Goal: Information Seeking & Learning: Find specific fact

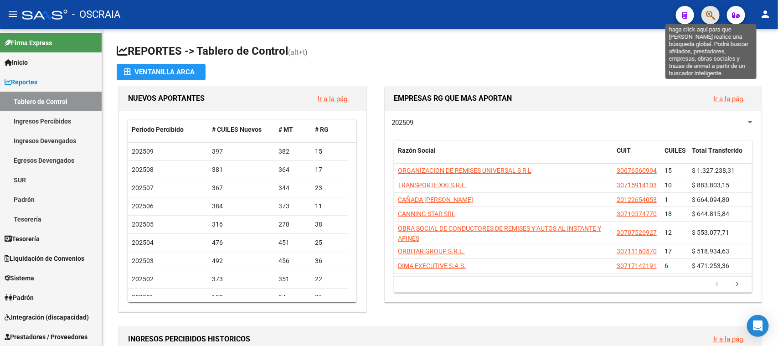
click at [706, 10] on icon "button" at bounding box center [710, 15] width 9 height 10
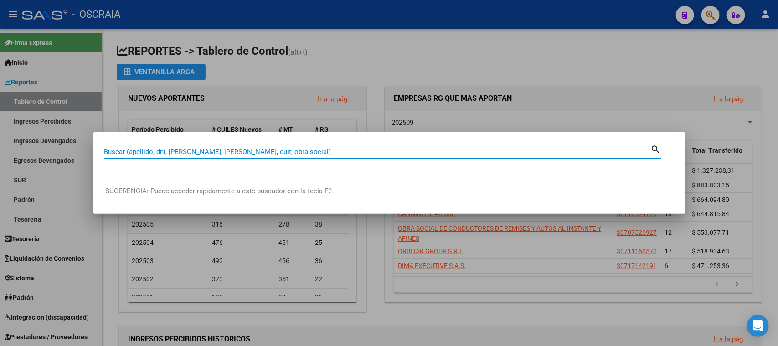
paste input "48045556"
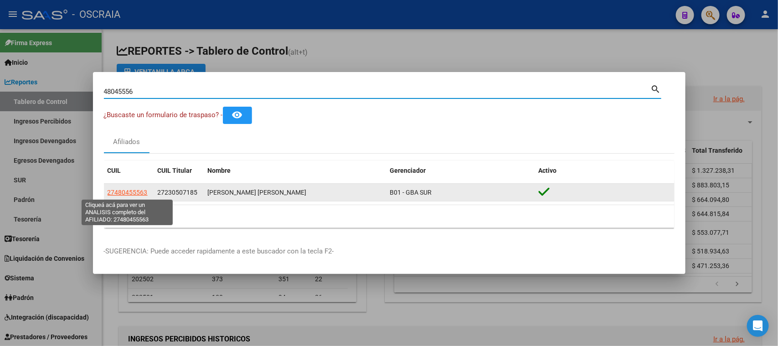
click at [131, 194] on span "27480455563" at bounding box center [128, 192] width 40 height 7
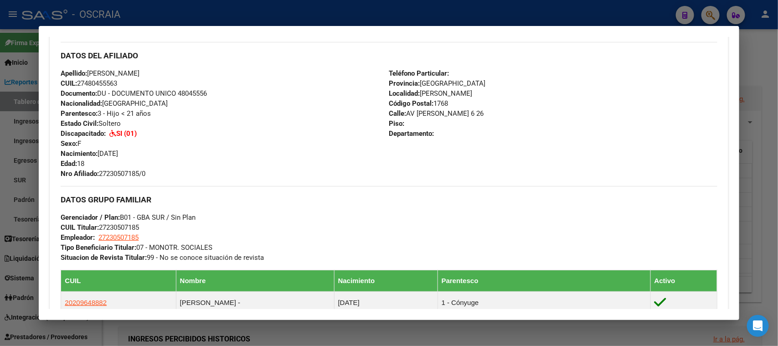
scroll to position [227, 0]
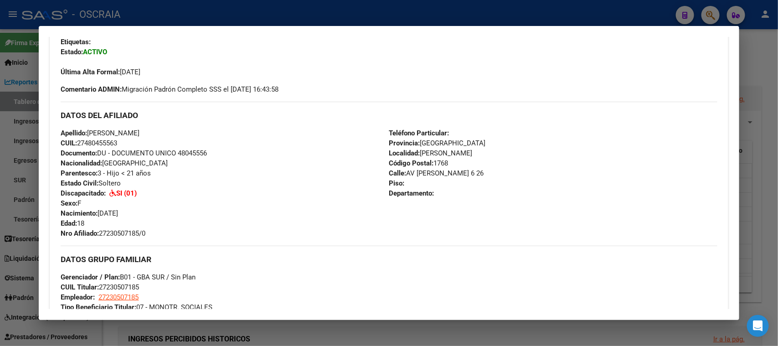
drag, startPoint x: 91, startPoint y: 131, endPoint x: 177, endPoint y: 131, distance: 85.7
click at [177, 131] on div "Apellido: [PERSON_NAME] CUIL: 27480455563 Documento: DU - DOCUMENTO UNICO 48045…" at bounding box center [225, 183] width 328 height 110
drag, startPoint x: 59, startPoint y: 131, endPoint x: 154, endPoint y: 229, distance: 136.0
click at [154, 229] on div "Enviar Credencial Digital remove_red_eye Movimientos Certificado Discapacidad V…" at bounding box center [389, 234] width 678 height 448
copy div "Apellido: [PERSON_NAME] CUIL: 27480455563 Documento: DU - DOCUMENTO UNICO 48045…"
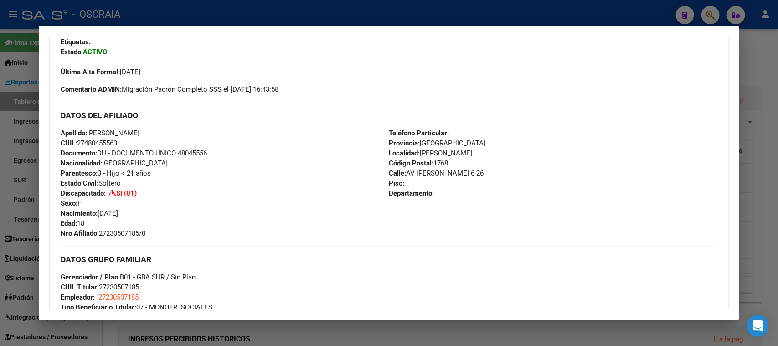
click at [340, 19] on div at bounding box center [389, 173] width 778 height 346
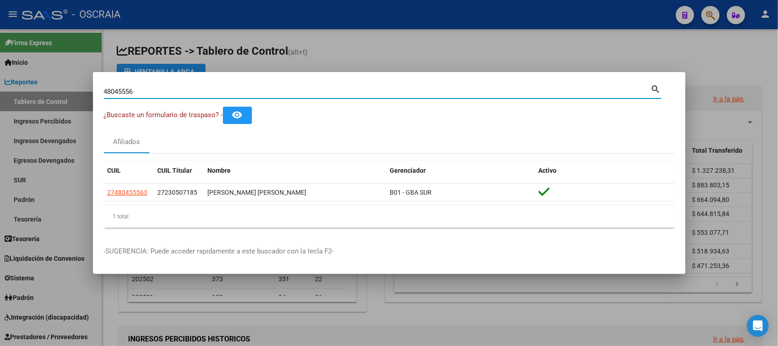
drag, startPoint x: 208, startPoint y: 89, endPoint x: 0, endPoint y: 80, distance: 208.5
click at [0, 80] on div "48045556 Buscar (apellido, dni, cuil, nro traspaso, cuit, obra social) search ¿…" at bounding box center [389, 173] width 778 height 346
paste input "20407693893"
type input "20407693893"
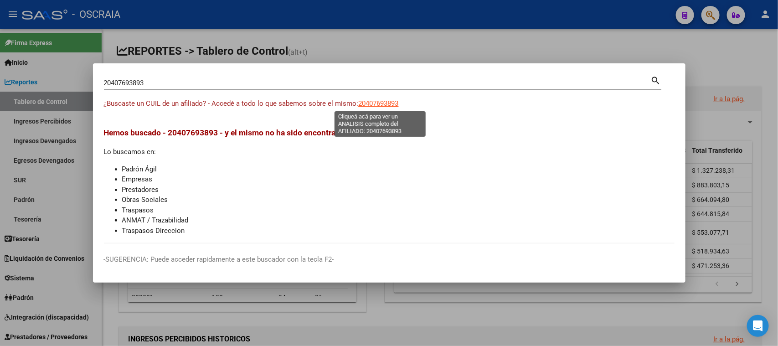
click at [382, 101] on span "20407693893" at bounding box center [379, 103] width 40 height 8
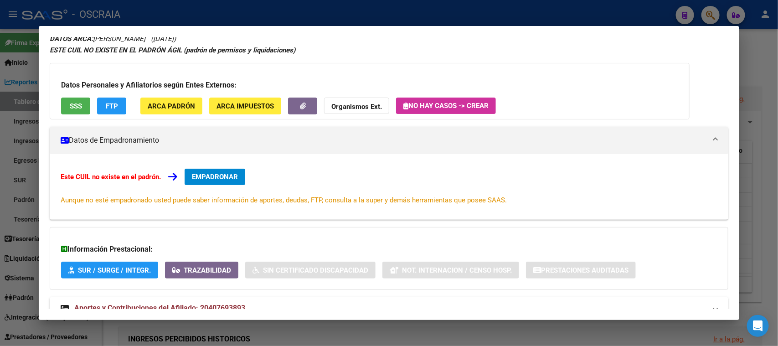
scroll to position [66, 0]
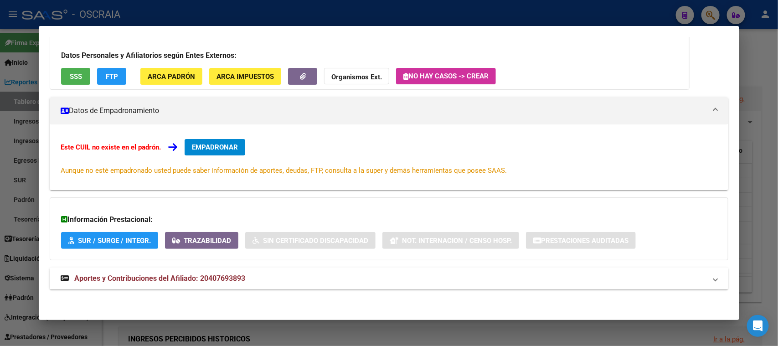
click at [247, 277] on mat-panel-title "Aportes y Contribuciones del Afiliado: 20407693893" at bounding box center [383, 278] width 645 height 11
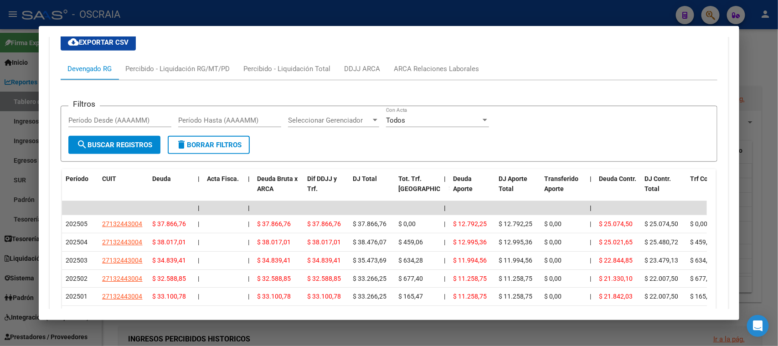
scroll to position [407, 0]
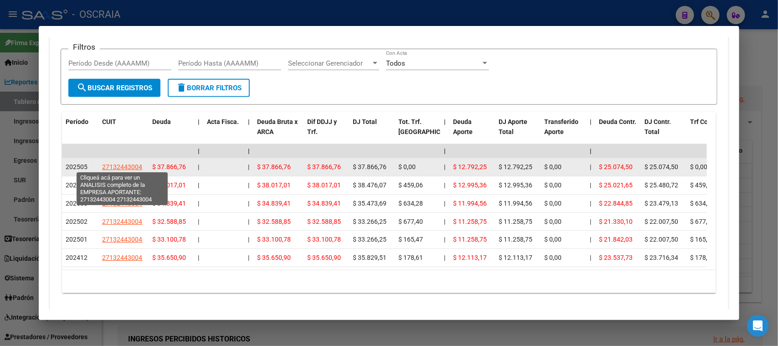
click at [126, 164] on span "27132443004" at bounding box center [122, 166] width 40 height 7
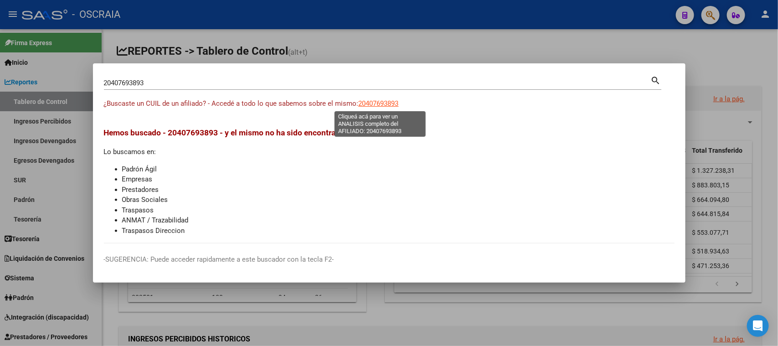
click at [387, 106] on span "20407693893" at bounding box center [379, 103] width 40 height 8
type textarea "20407693893"
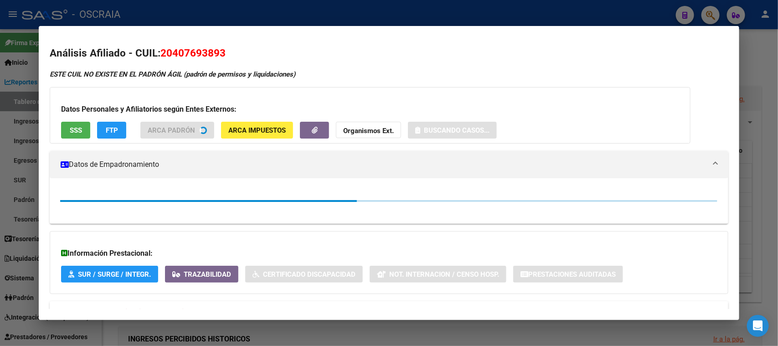
click at [179, 56] on span "20407693893" at bounding box center [192, 53] width 65 height 12
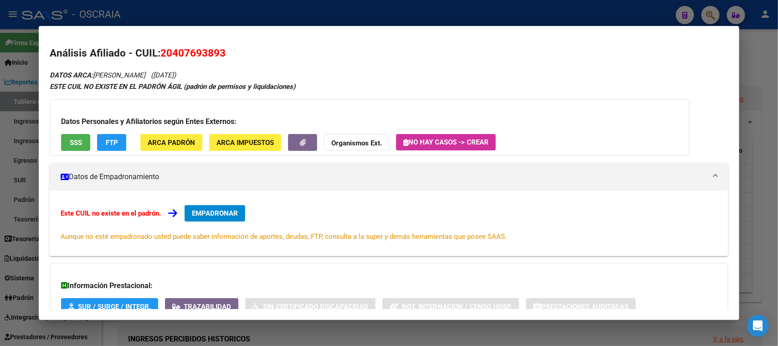
copy span "20407693893"
click at [220, 10] on div at bounding box center [389, 173] width 778 height 346
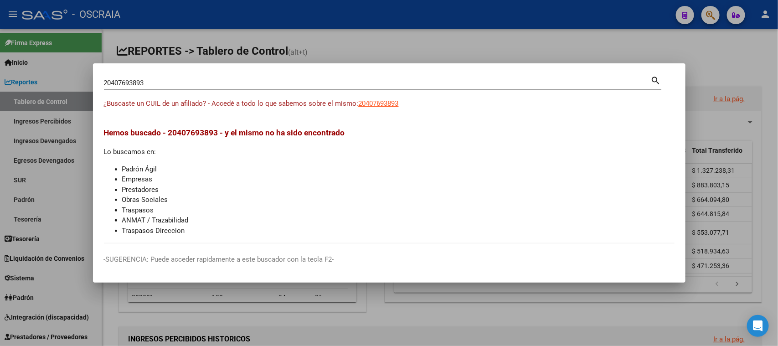
drag, startPoint x: 195, startPoint y: 82, endPoint x: 0, endPoint y: 77, distance: 194.7
click at [0, 77] on div "20407693893 Buscar (apellido, dni, cuil, nro traspaso, cuit, obra social) searc…" at bounding box center [389, 173] width 778 height 346
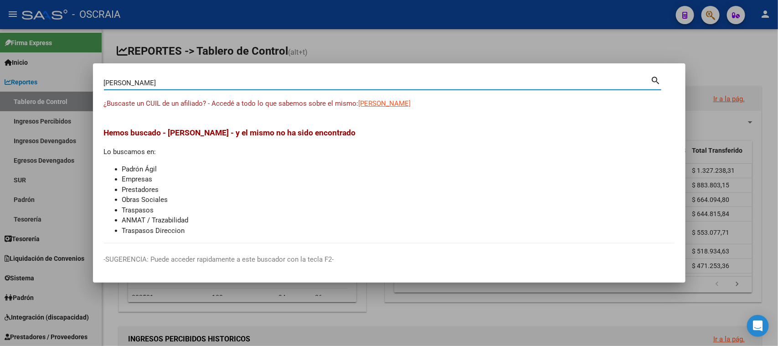
type input "[PERSON_NAME]"
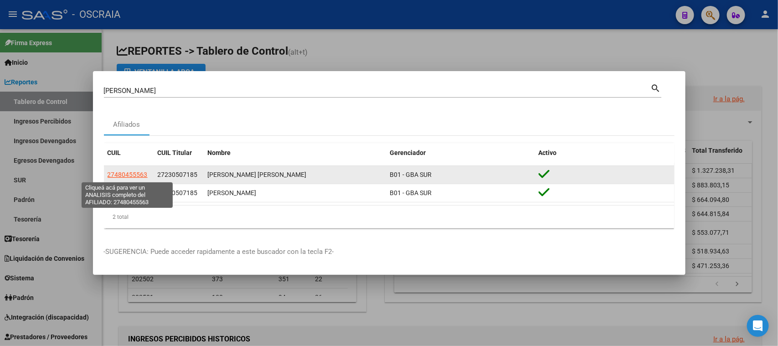
click at [131, 174] on span "27480455563" at bounding box center [128, 174] width 40 height 7
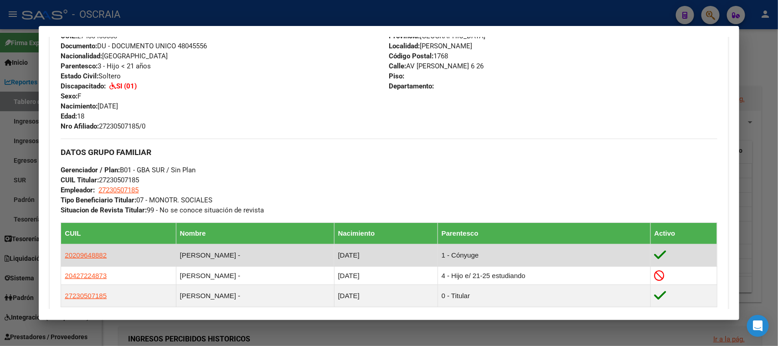
scroll to position [398, 0]
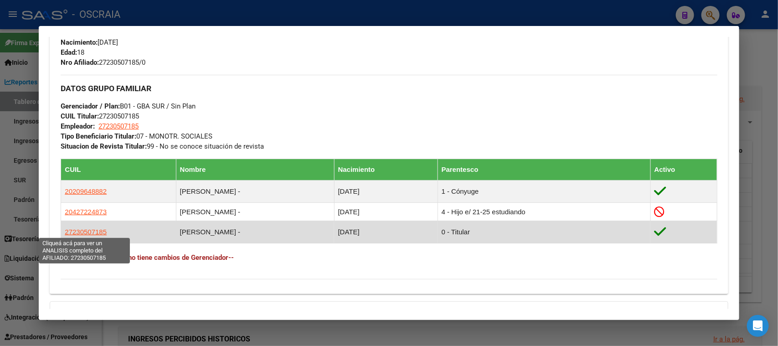
click at [77, 232] on span "27230507185" at bounding box center [86, 232] width 42 height 8
type textarea "27230507185"
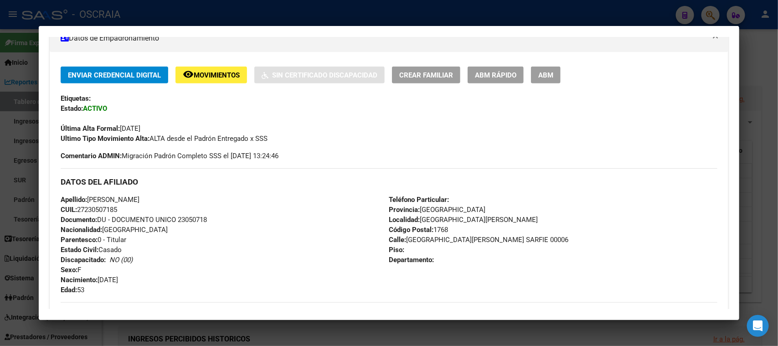
scroll to position [227, 0]
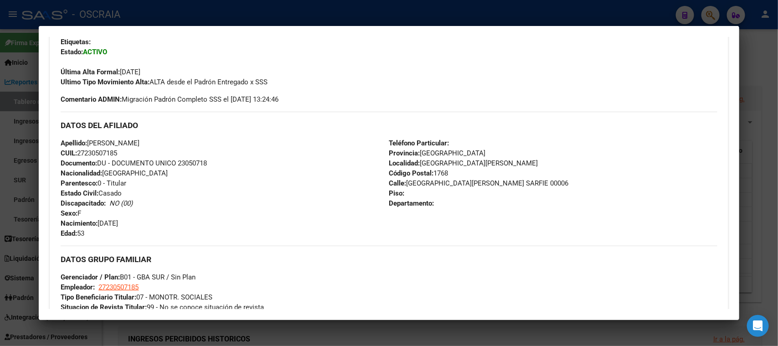
drag, startPoint x: 419, startPoint y: 157, endPoint x: 465, endPoint y: 160, distance: 45.7
click at [465, 159] on div "Teléfono Particular: Provincia: [GEOGRAPHIC_DATA] Localidad: [GEOGRAPHIC_DATA][…" at bounding box center [553, 188] width 328 height 100
click at [461, 162] on span "Localidad: [GEOGRAPHIC_DATA][PERSON_NAME]" at bounding box center [463, 163] width 149 height 8
drag, startPoint x: 465, startPoint y: 162, endPoint x: 419, endPoint y: 165, distance: 46.1
click at [419, 165] on span "Localidad: [GEOGRAPHIC_DATA][PERSON_NAME]" at bounding box center [463, 163] width 149 height 8
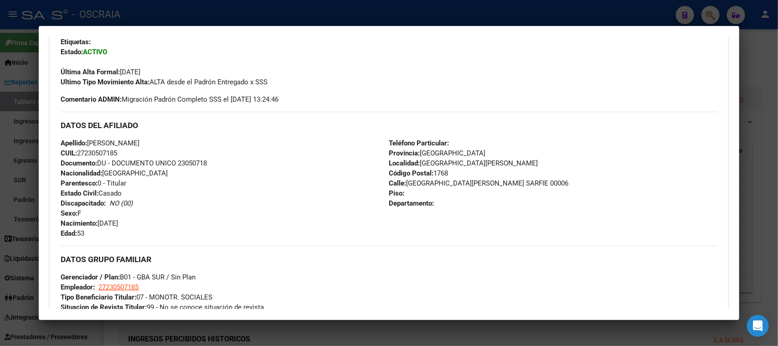
copy span "[GEOGRAPHIC_DATA][PERSON_NAME]"
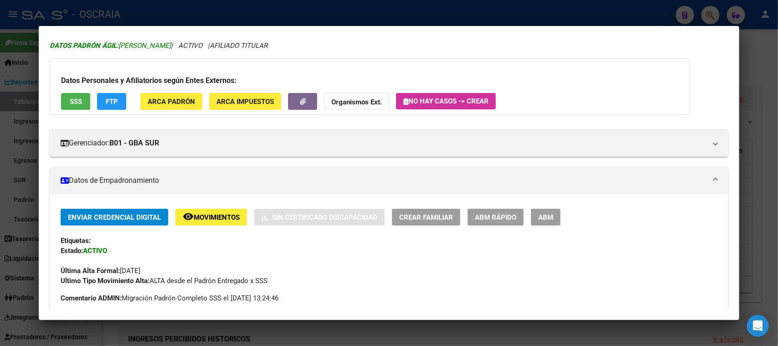
scroll to position [0, 0]
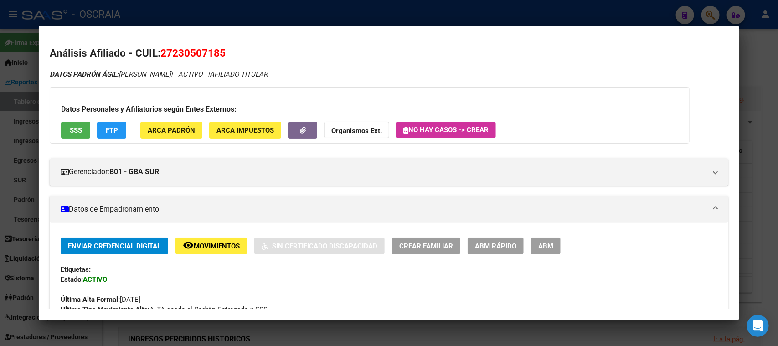
click at [196, 50] on span "27230507185" at bounding box center [192, 53] width 65 height 12
copy span "27230507185"
